Goal: Transaction & Acquisition: Subscribe to service/newsletter

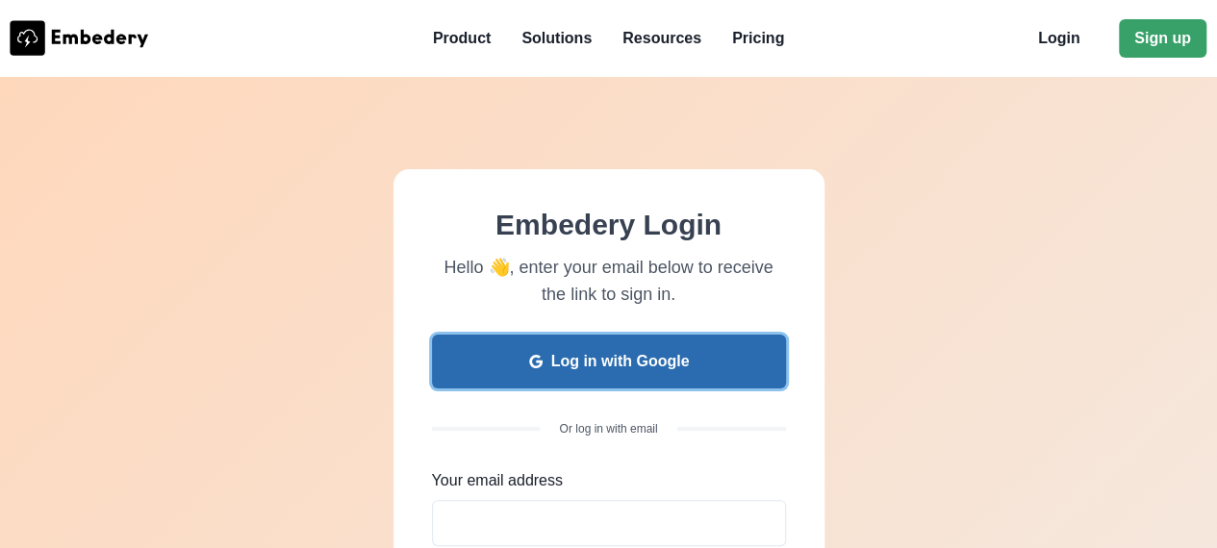
click at [700, 361] on button "Log in with Google" at bounding box center [609, 362] width 354 height 54
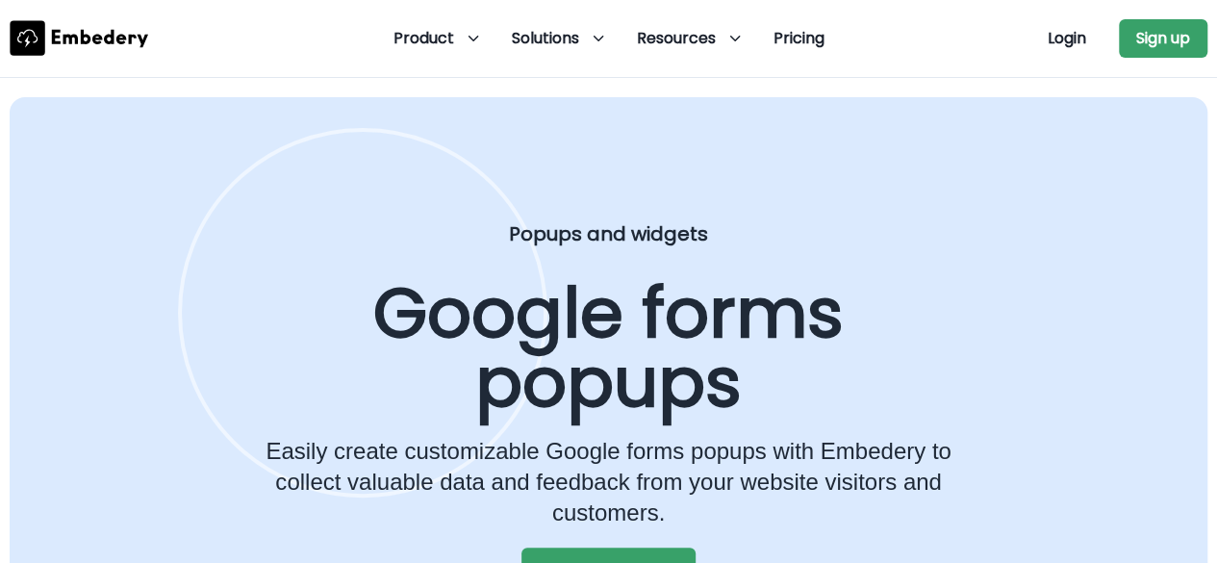
scroll to position [493, 0]
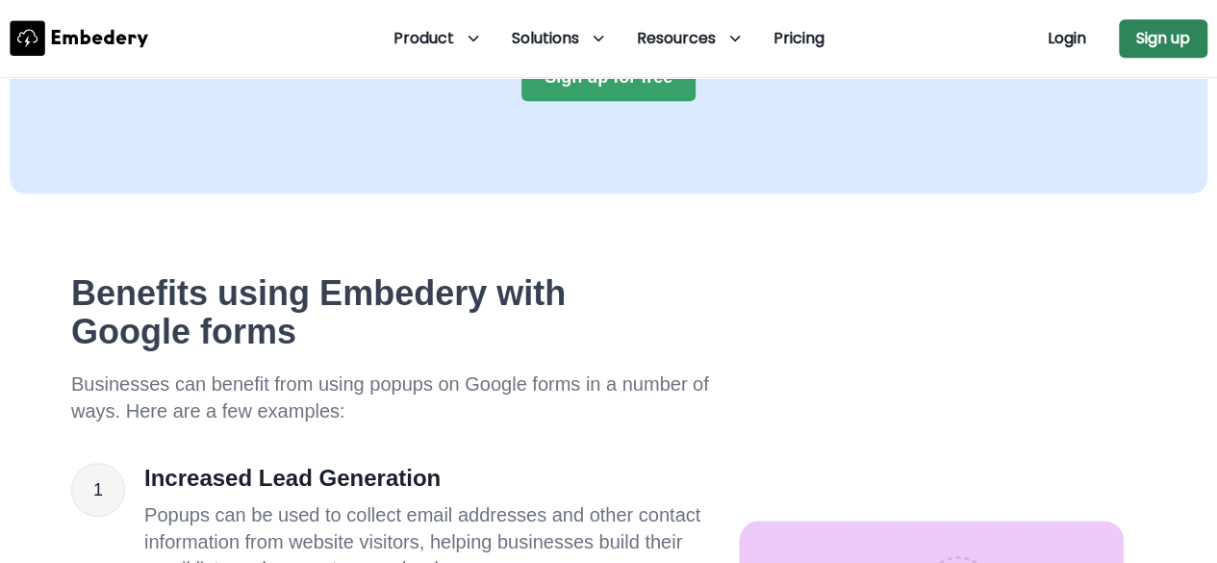
click at [1172, 51] on button "Sign up" at bounding box center [1163, 38] width 89 height 38
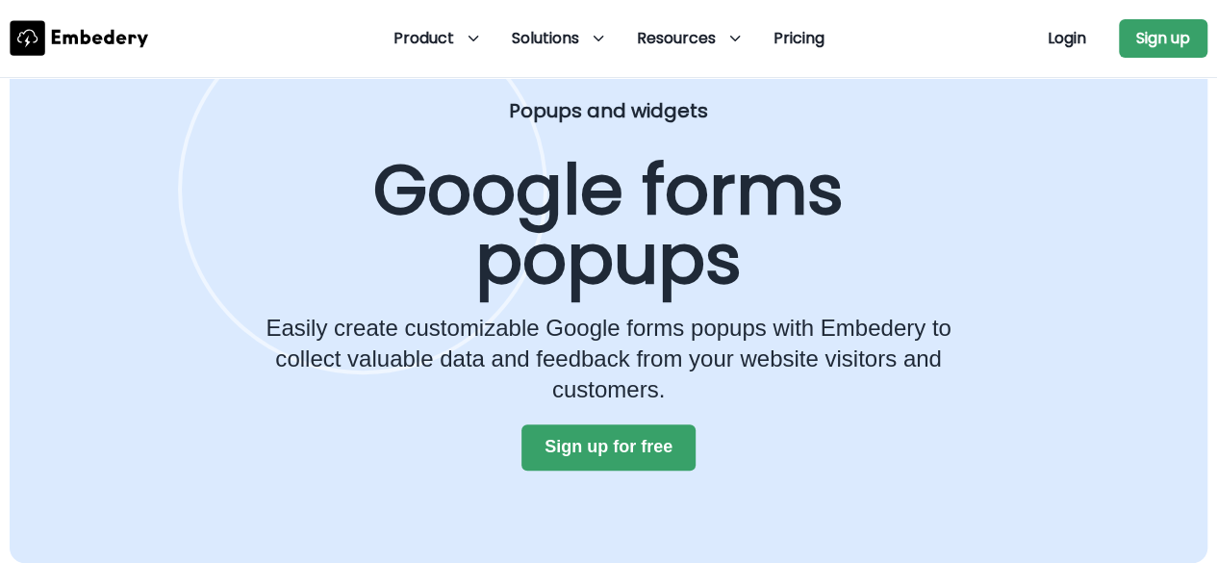
scroll to position [0, 0]
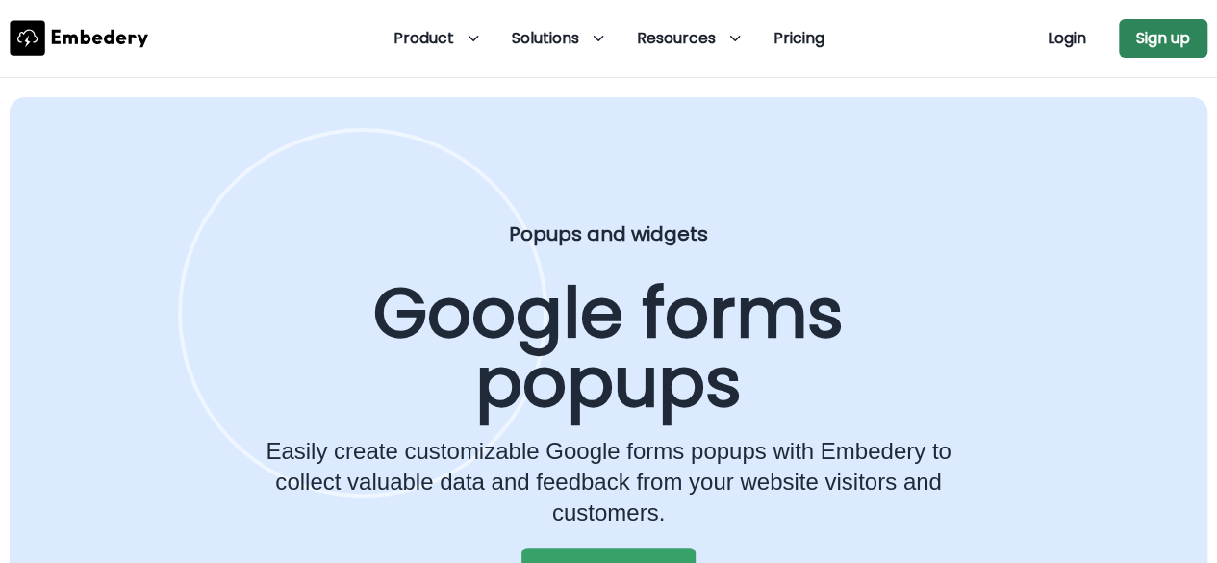
click at [1147, 42] on button "Sign up" at bounding box center [1163, 38] width 89 height 38
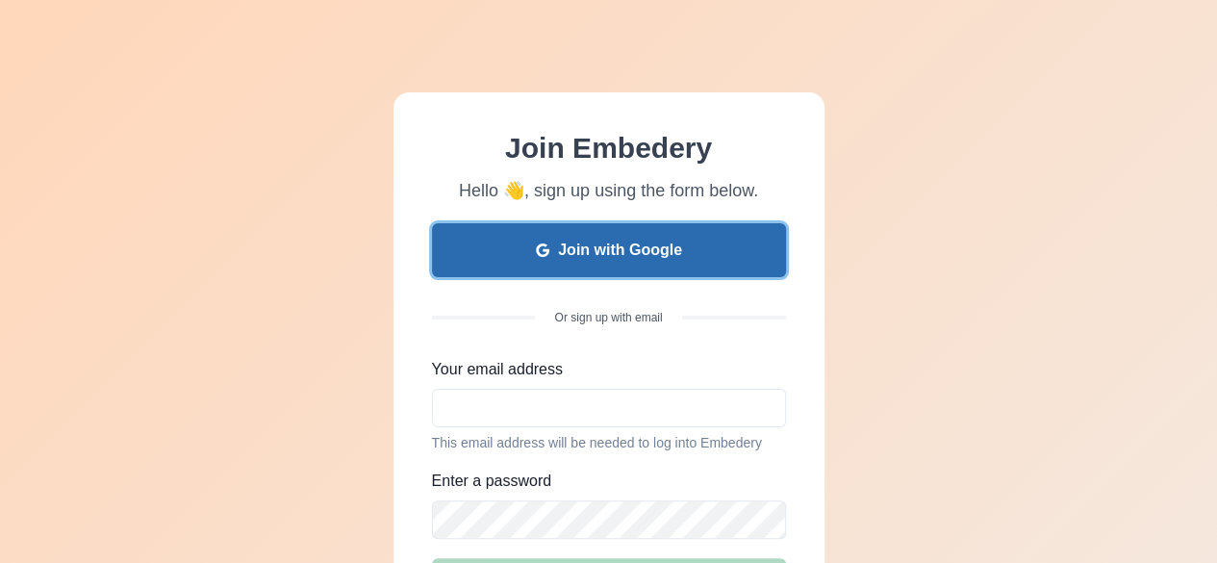
click at [670, 253] on button "Join with Google" at bounding box center [609, 250] width 354 height 54
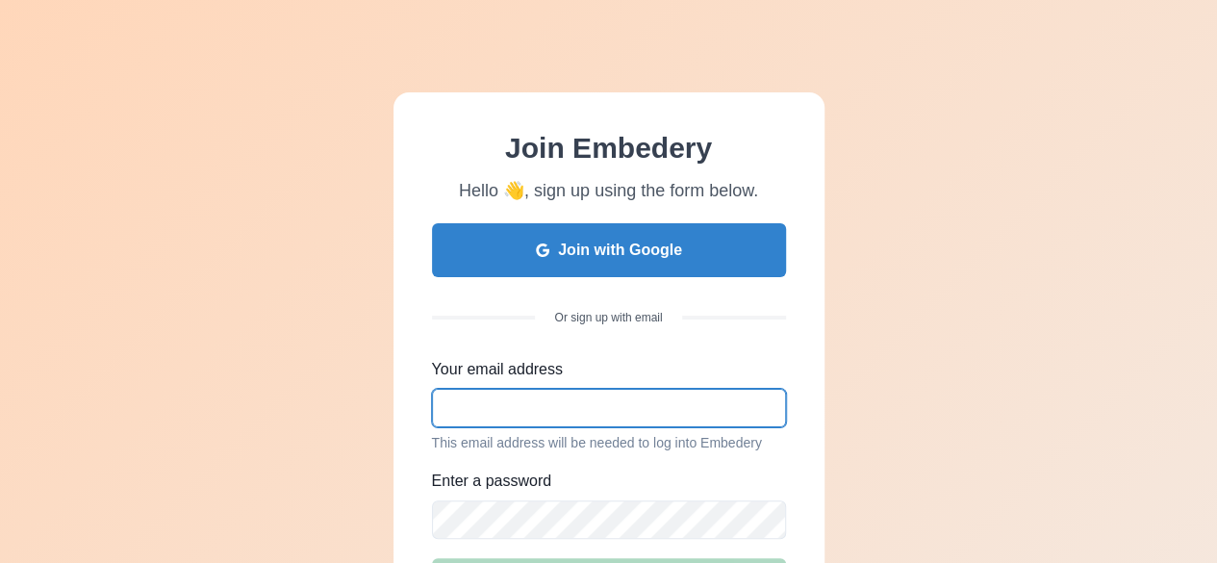
click at [611, 397] on input "Your email address" at bounding box center [609, 408] width 354 height 38
type input "a"
type input "shauryab0108@gmail.com"
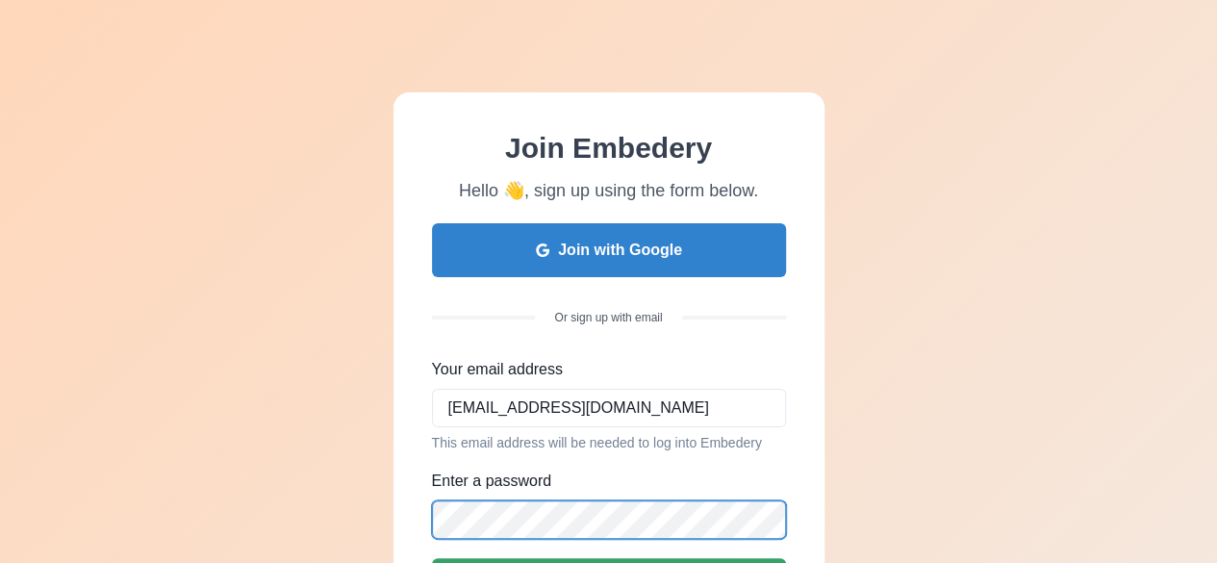
scroll to position [283, 0]
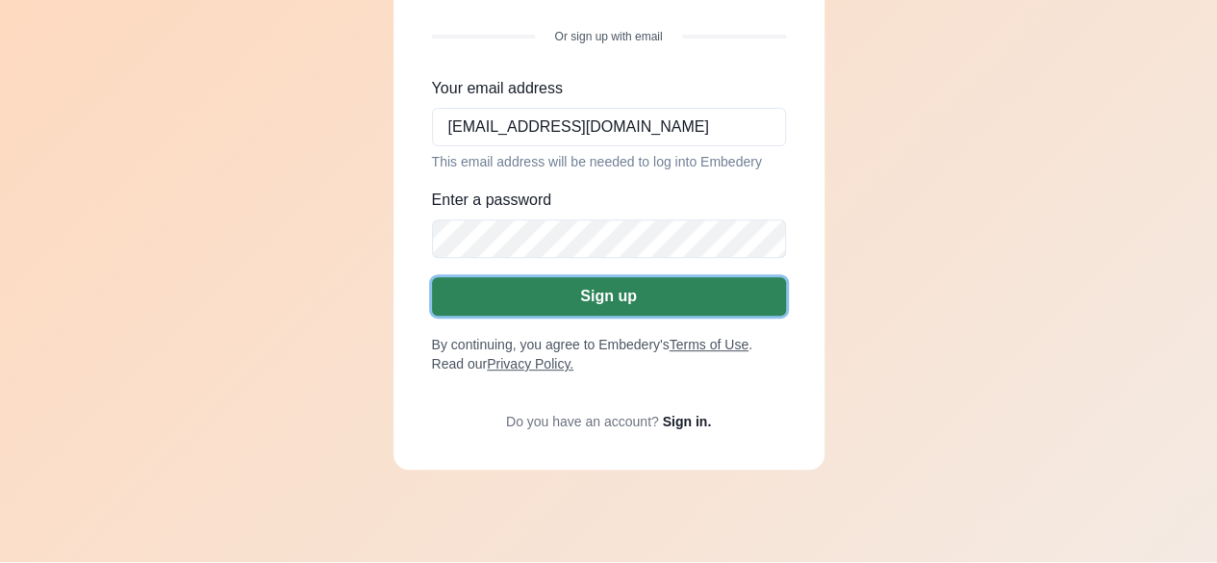
click at [622, 314] on button "Sign up" at bounding box center [609, 296] width 354 height 38
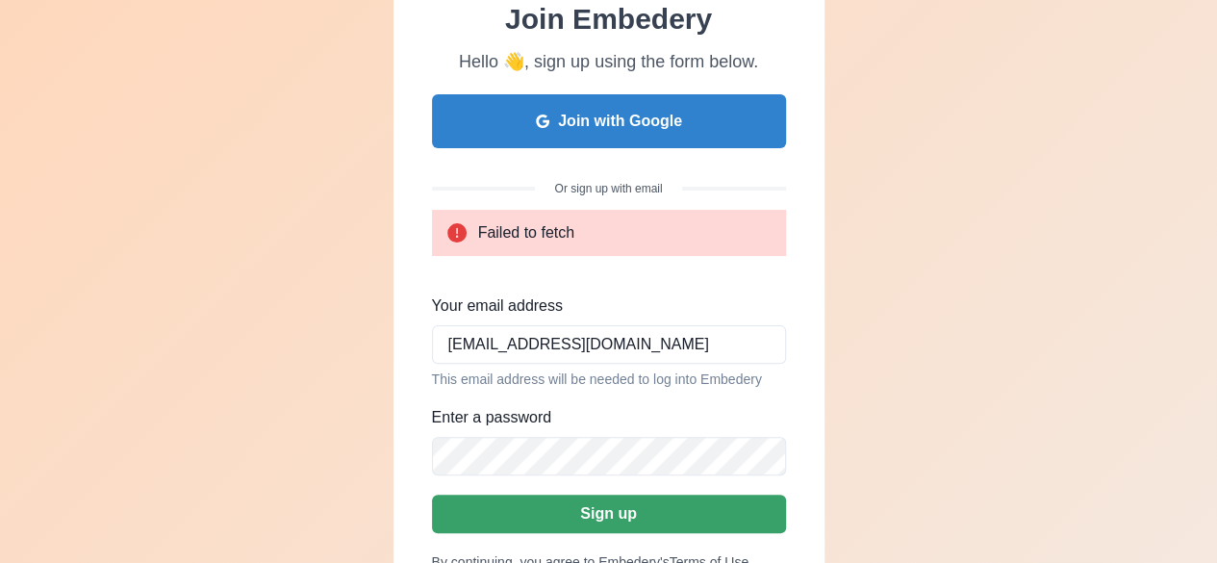
scroll to position [131, 0]
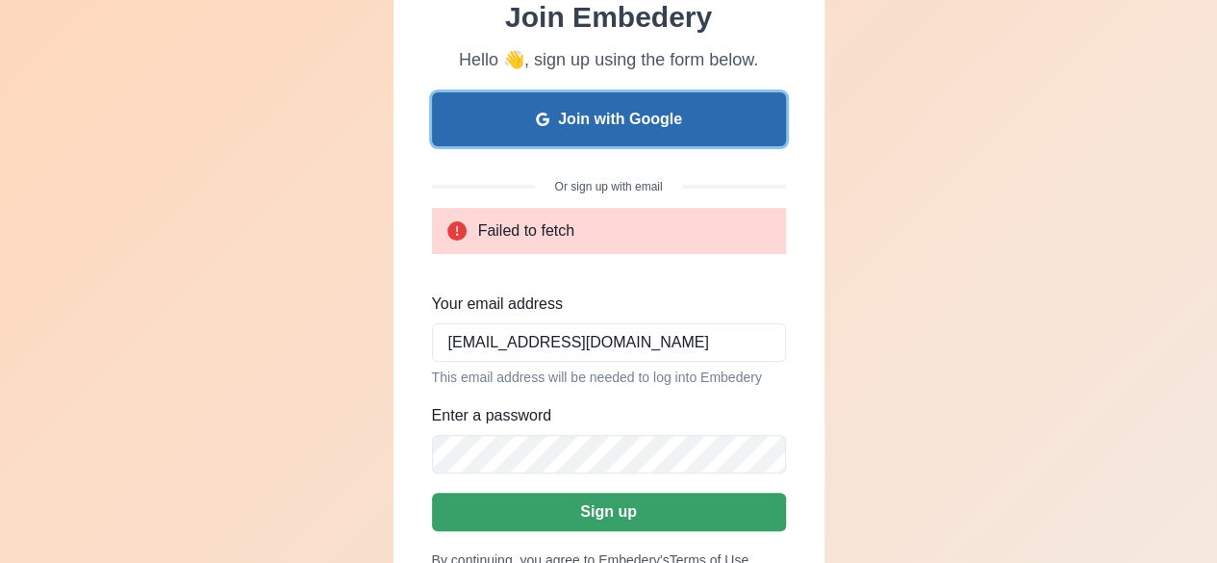
click at [622, 112] on button "Join with Google" at bounding box center [609, 119] width 354 height 54
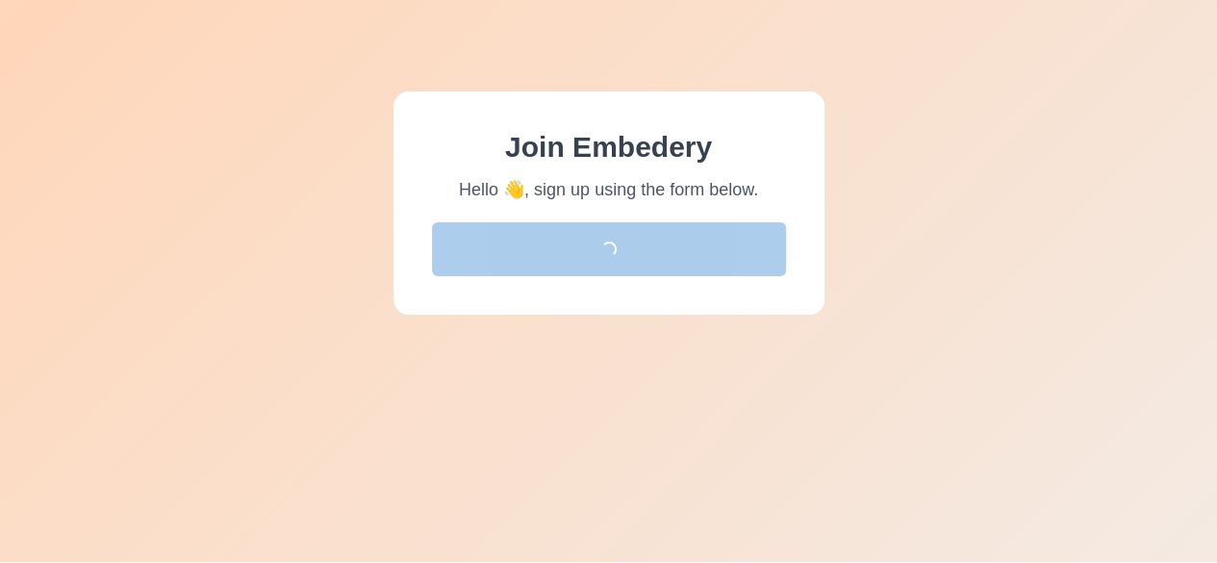
scroll to position [1, 0]
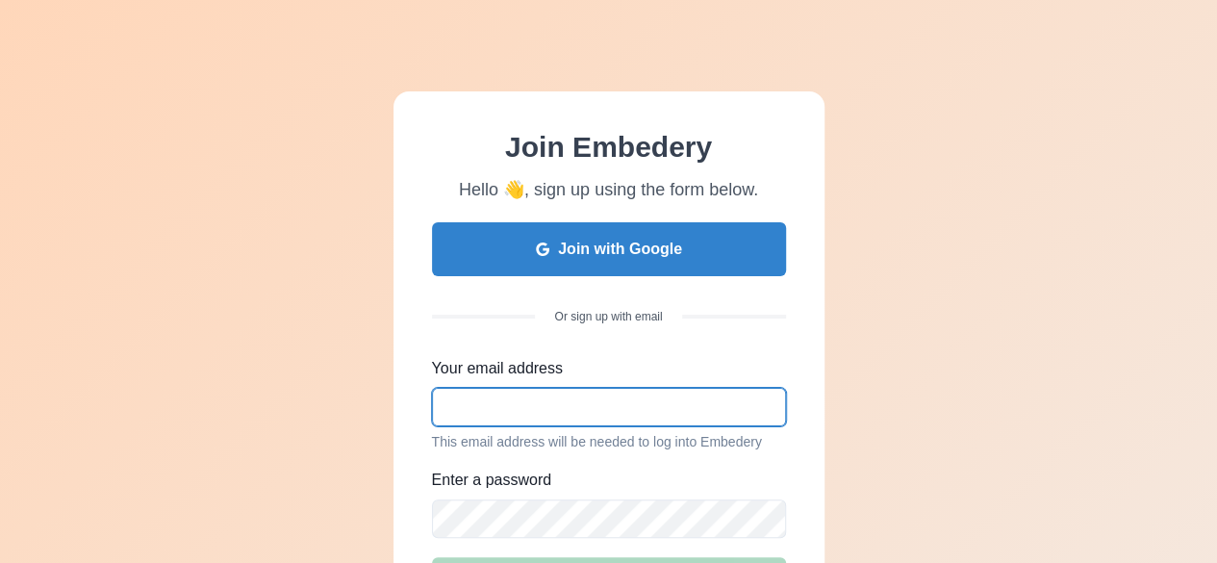
click at [620, 421] on input "Your email address" at bounding box center [609, 407] width 354 height 38
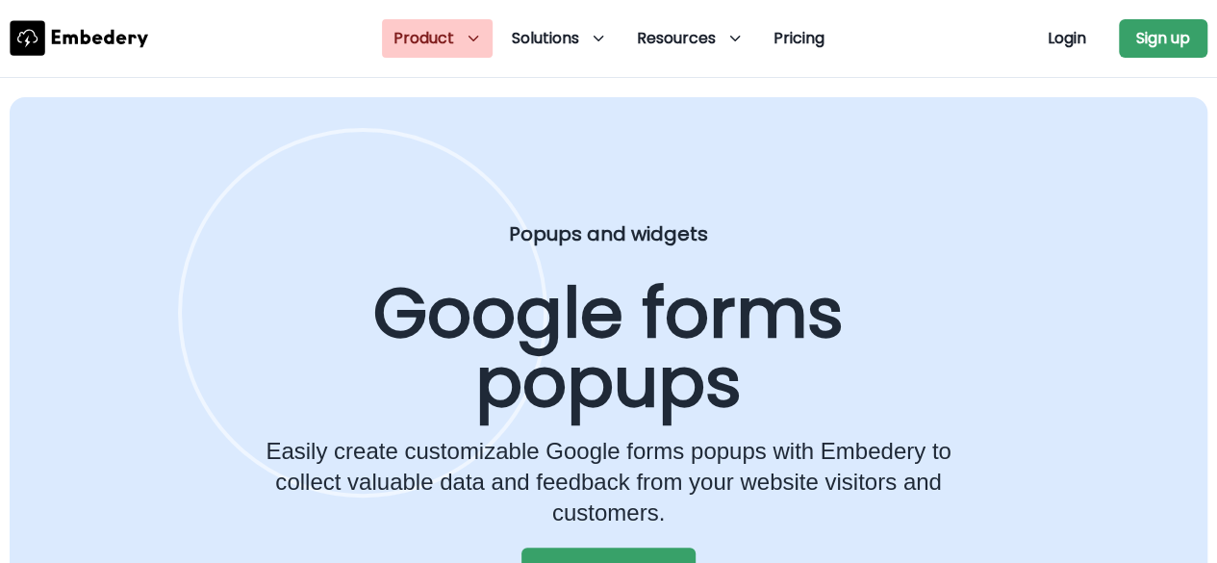
click at [481, 53] on div "Product" at bounding box center [437, 38] width 111 height 38
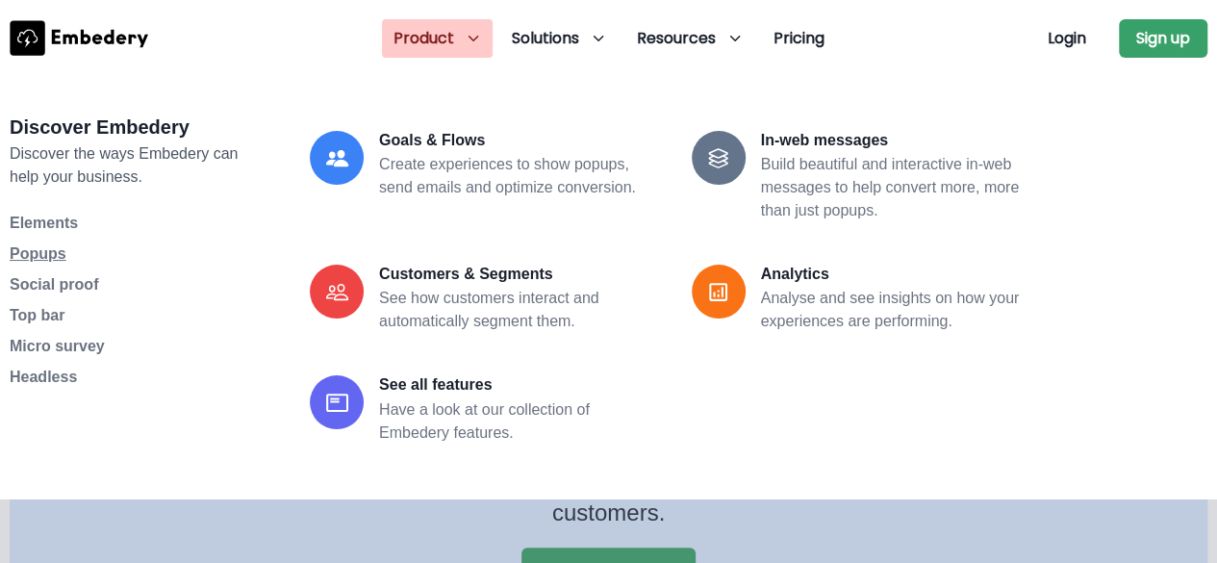
click at [56, 255] on span "Popups" at bounding box center [38, 253] width 57 height 16
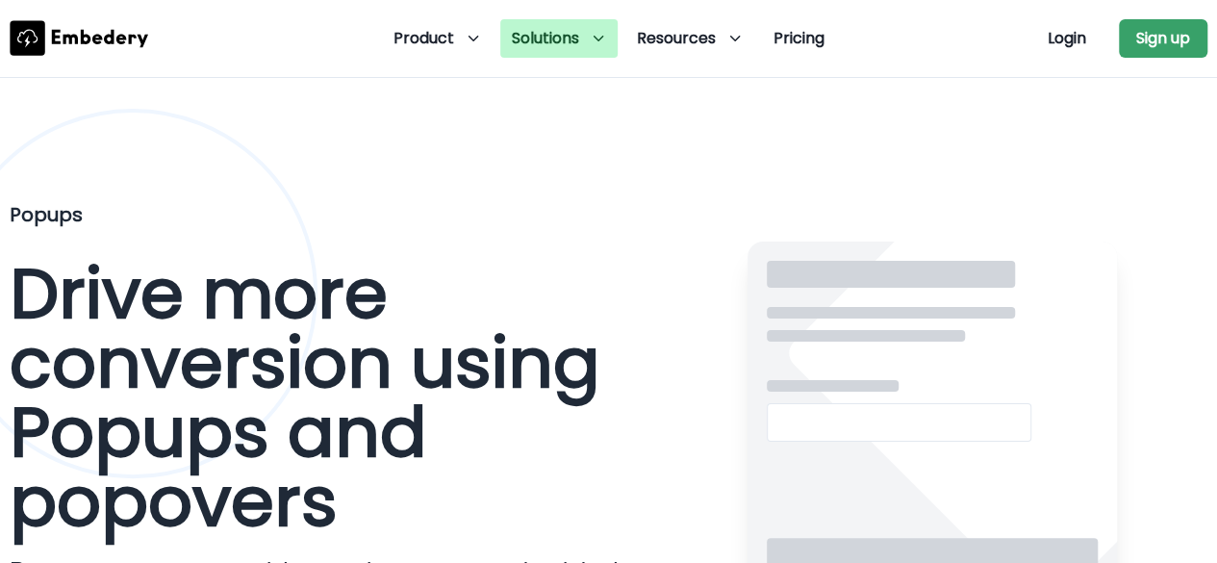
click at [589, 39] on div "Solutions" at bounding box center [558, 38] width 117 height 38
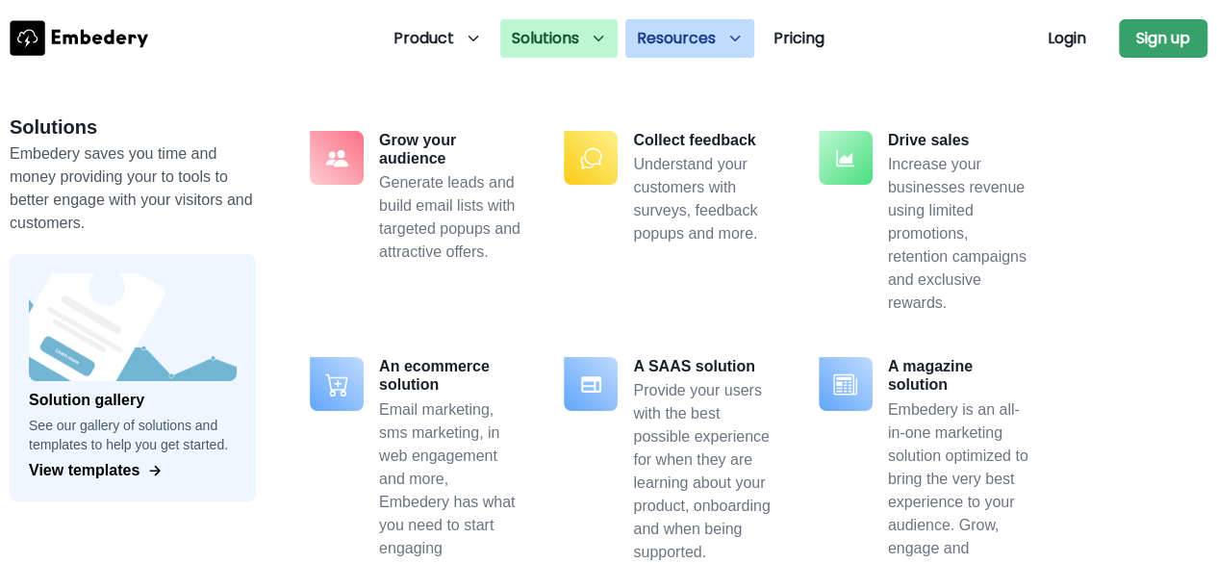
click at [679, 38] on span "Resources" at bounding box center [676, 38] width 79 height 23
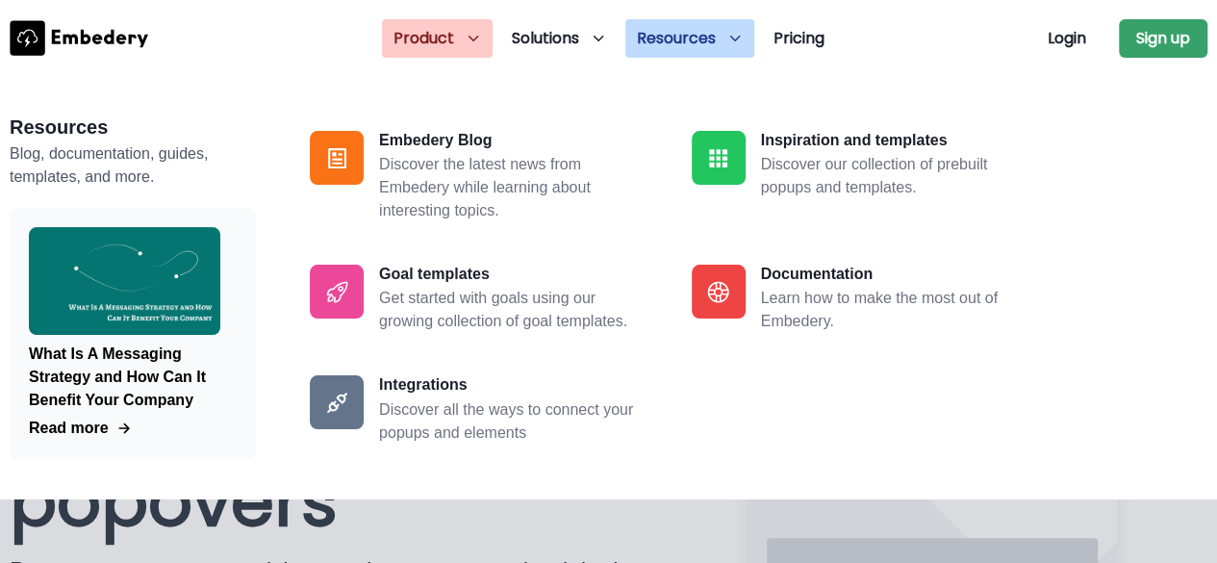
click at [448, 37] on span "Product" at bounding box center [424, 38] width 61 height 23
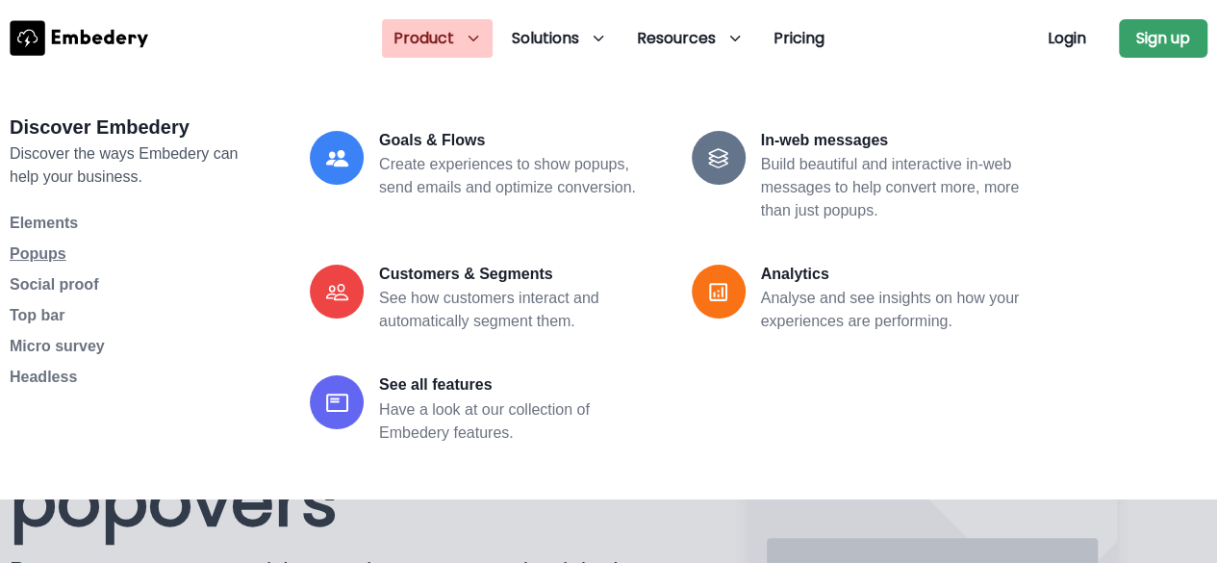
click at [56, 253] on span "Popups" at bounding box center [38, 253] width 57 height 16
click at [55, 223] on span "Elements" at bounding box center [44, 223] width 68 height 16
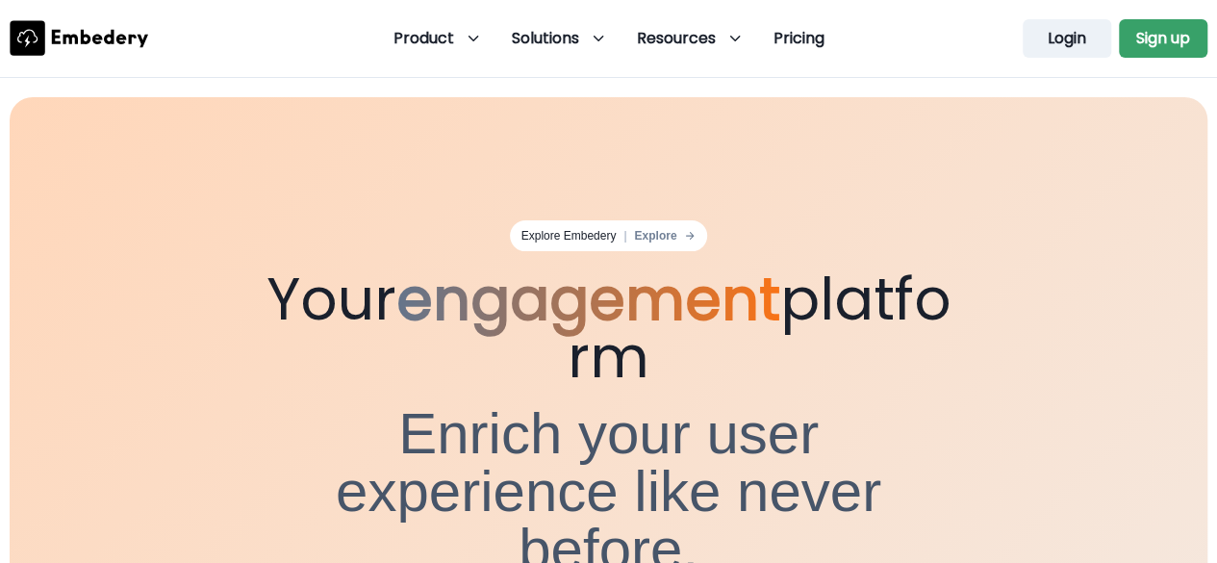
click at [1057, 41] on button "Login" at bounding box center [1067, 38] width 89 height 38
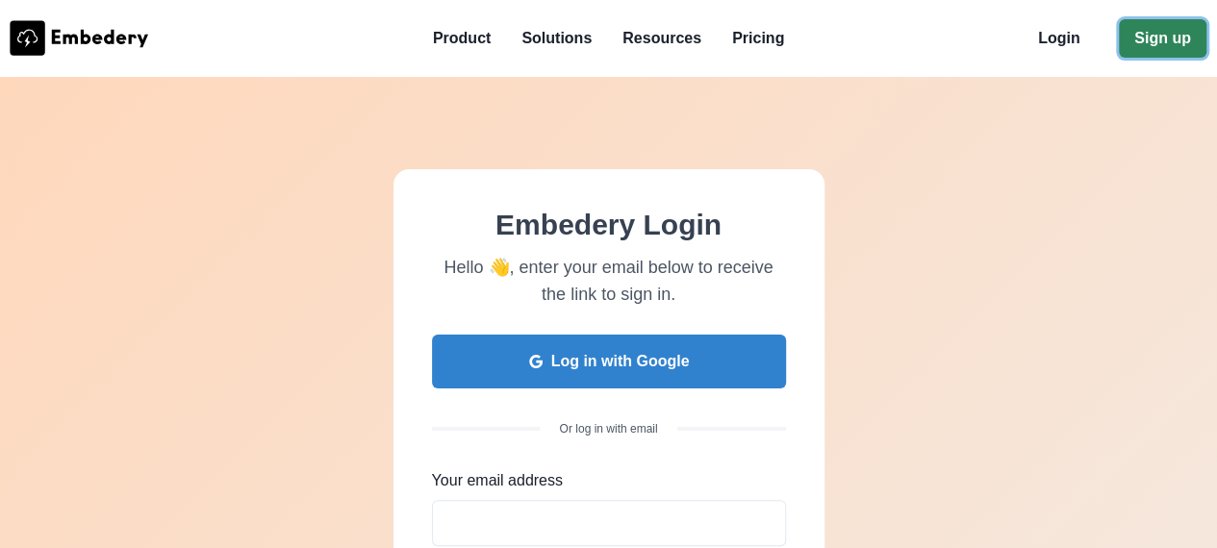
click at [1179, 43] on button "Sign up" at bounding box center [1163, 38] width 88 height 38
